Goal: Transaction & Acquisition: Purchase product/service

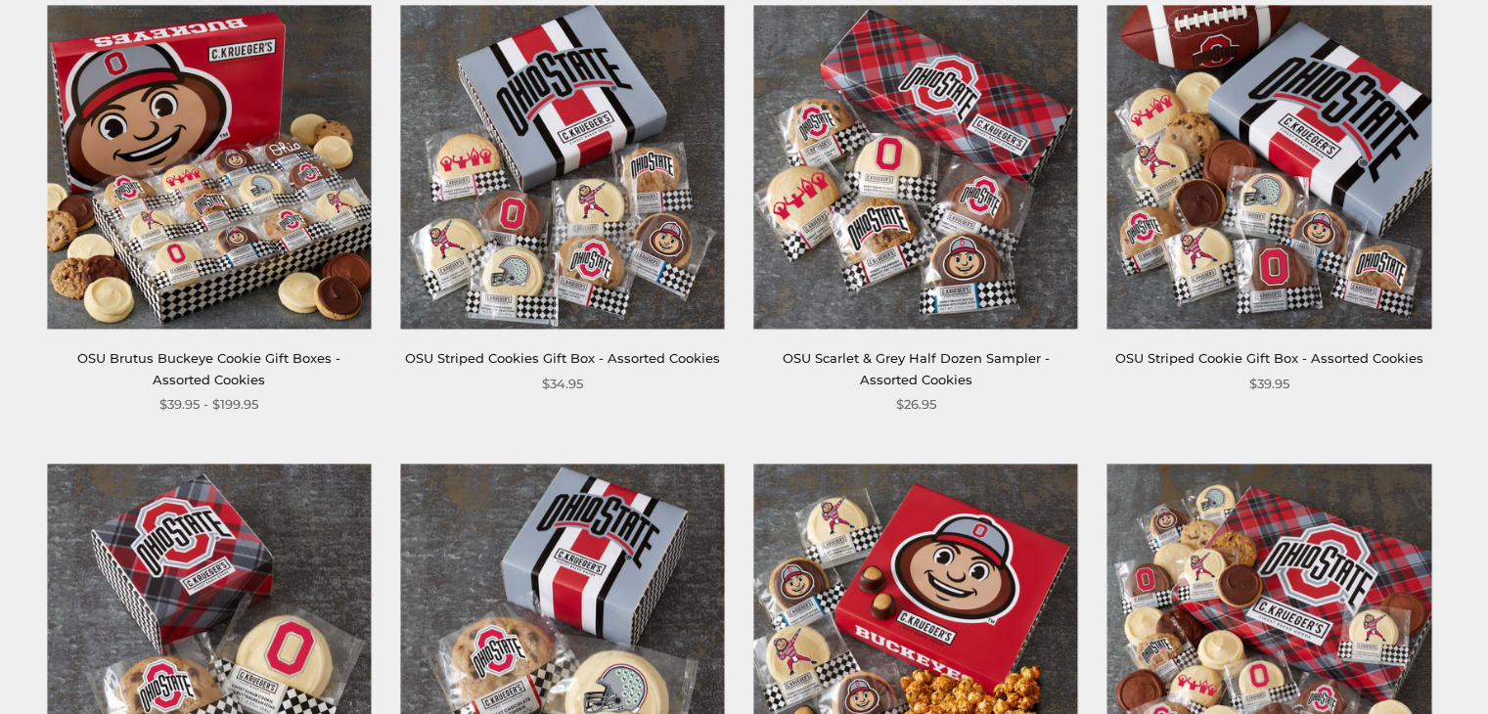
scroll to position [391, 0]
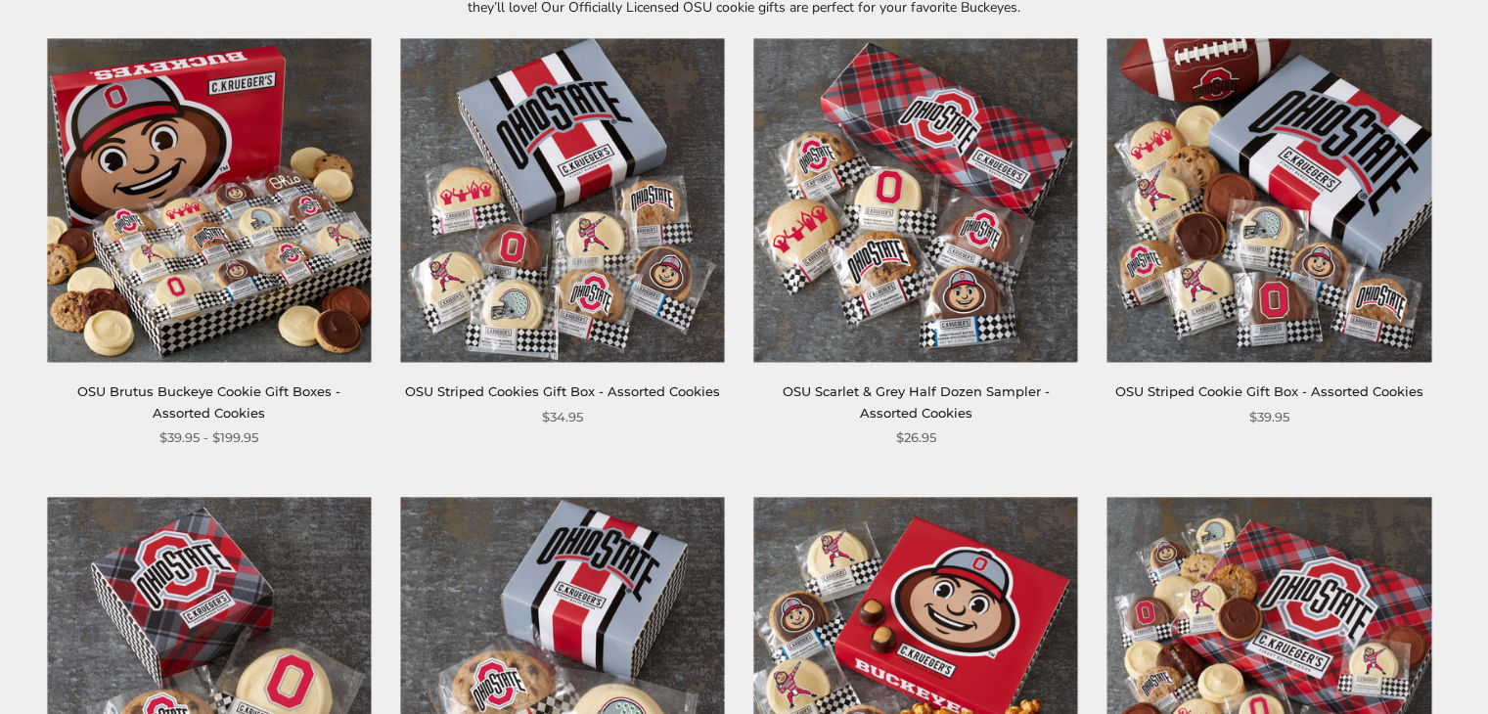
click at [665, 257] on img at bounding box center [562, 200] width 324 height 324
